Goal: Use online tool/utility: Utilize a website feature to perform a specific function

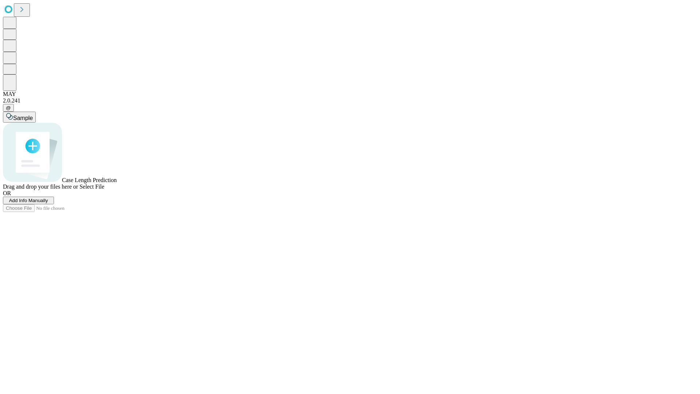
click at [48, 203] on span "Add Info Manually" at bounding box center [28, 199] width 39 height 5
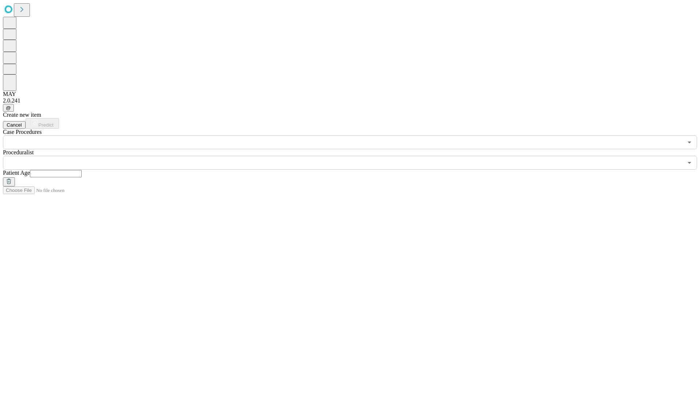
click at [82, 170] on input "text" at bounding box center [56, 173] width 52 height 7
type input "**"
click at [355, 156] on input "text" at bounding box center [343, 163] width 680 height 14
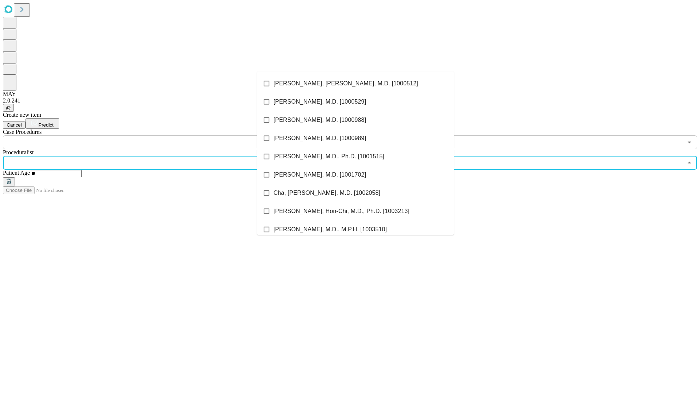
click at [355, 83] on li "[PERSON_NAME], [PERSON_NAME], M.D. [1000512]" at bounding box center [355, 83] width 197 height 18
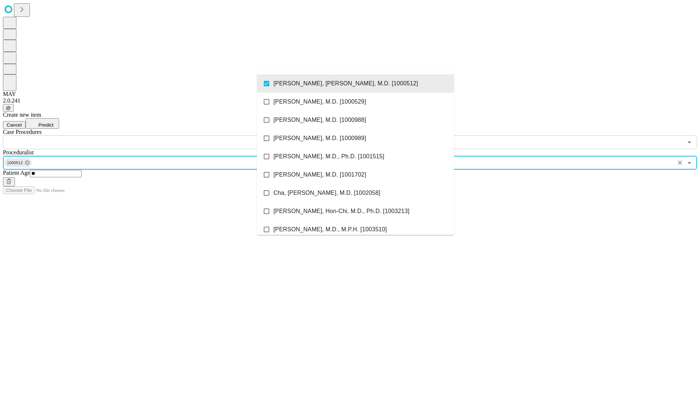
click at [153, 135] on input "text" at bounding box center [343, 142] width 680 height 14
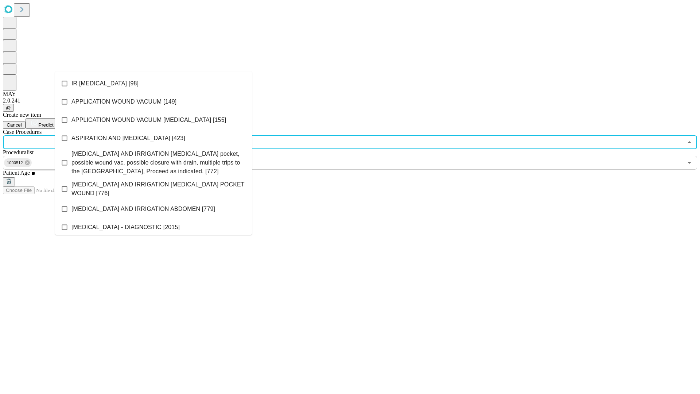
click at [153, 83] on li "IR [MEDICAL_DATA] [98]" at bounding box center [153, 83] width 197 height 18
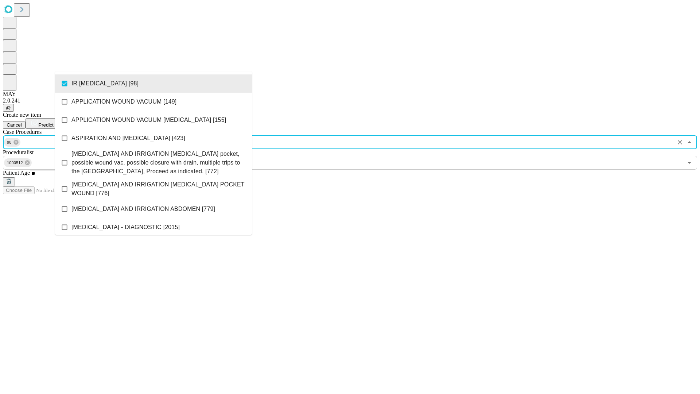
click at [53, 122] on span "Predict" at bounding box center [45, 124] width 15 height 5
